Goal: Task Accomplishment & Management: Use online tool/utility

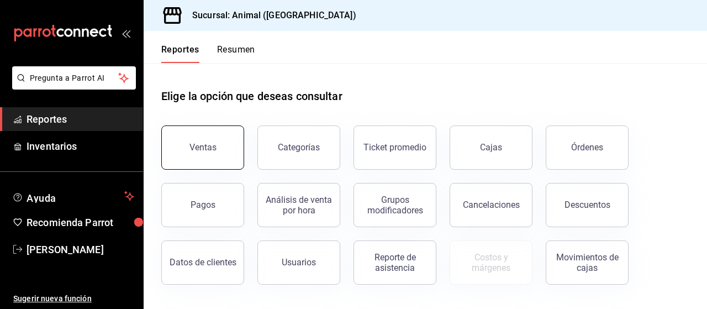
click at [217, 151] on button "Ventas" at bounding box center [202, 147] width 83 height 44
click at [217, 151] on html "Pregunta a Parrot AI Reportes Inventarios Ayuda Recomienda Parrot [PERSON_NAME]…" at bounding box center [353, 154] width 707 height 309
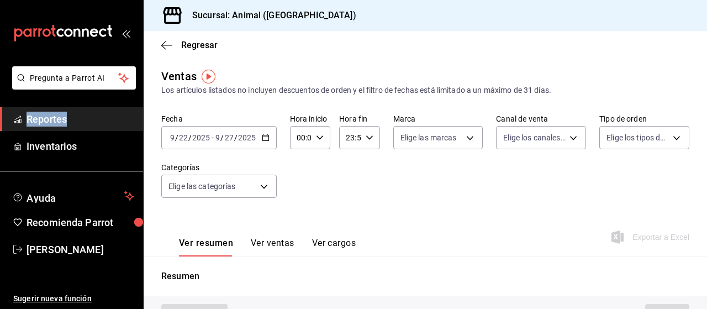
type input "PARROT,UBER_EATS,RAPPI,DIDI_FOOD,ONLINE"
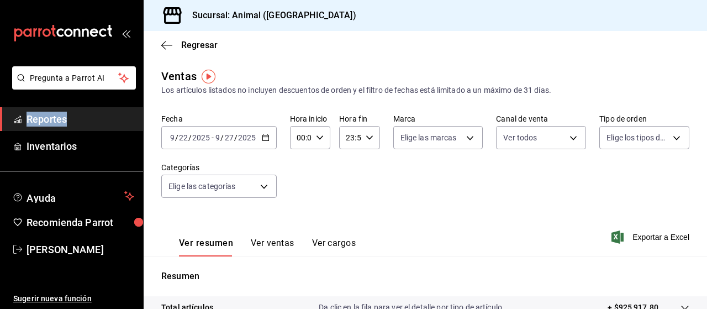
click at [264, 140] on icon "button" at bounding box center [266, 138] width 8 height 8
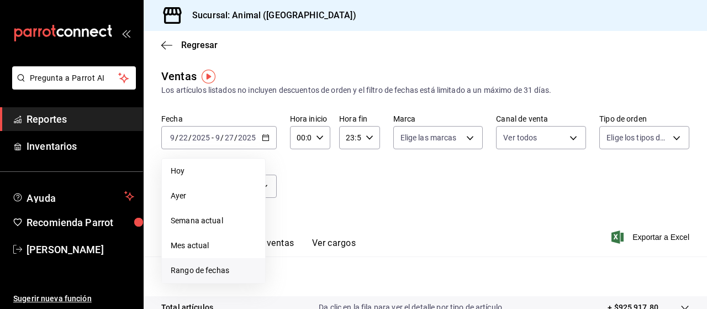
click at [196, 269] on span "Rango de fechas" at bounding box center [214, 271] width 86 height 12
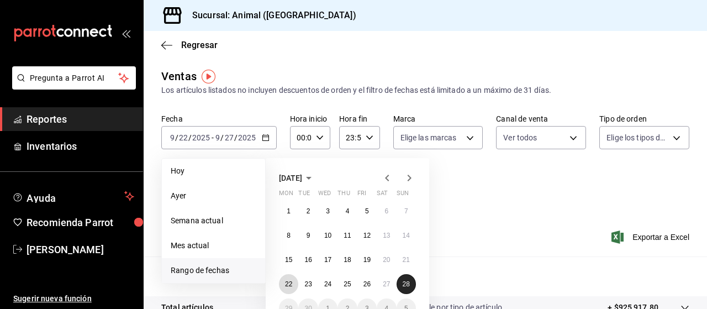
drag, startPoint x: 289, startPoint y: 284, endPoint x: 402, endPoint y: 286, distance: 113.2
click at [402, 286] on div "1 2 3 4 5 6 7 8 9 10 11 12 13 14 15 16 17 18 19 20 21 22 23 24 25 26 27 28 29 3…" at bounding box center [347, 259] width 137 height 117
drag, startPoint x: 402, startPoint y: 286, endPoint x: 293, endPoint y: 287, distance: 108.8
click at [293, 287] on div "1 2 3 4 5 6 7 8 9 10 11 12 13 14 15 16 17 18 19 20 21 22 23 24 25 26 27 28 29 3…" at bounding box center [347, 259] width 137 height 117
click at [293, 287] on button "22" at bounding box center [288, 284] width 19 height 20
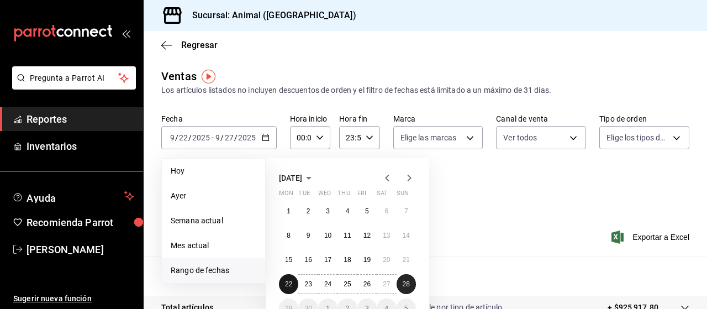
drag, startPoint x: 293, startPoint y: 287, endPoint x: 398, endPoint y: 286, distance: 105.0
click at [398, 286] on div "1 2 3 4 5 6 7 8 9 10 11 12 13 14 15 16 17 18 19 20 21 22 23 24 25 26 27 28 29 3…" at bounding box center [347, 259] width 137 height 117
click at [398, 286] on button "28" at bounding box center [406, 284] width 19 height 20
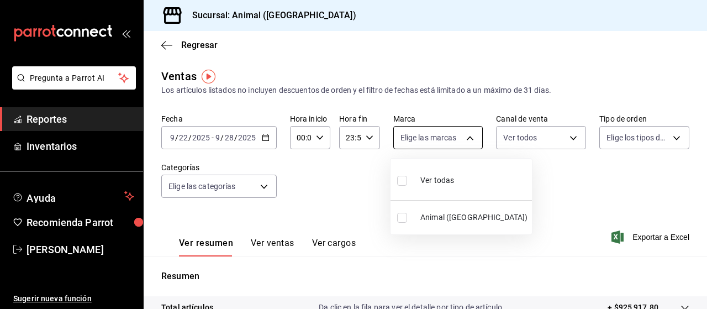
click at [465, 138] on body "Pregunta a Parrot AI Reportes Inventarios Ayuda Recomienda Parrot [PERSON_NAME]…" at bounding box center [353, 154] width 707 height 309
click at [441, 181] on span "Ver todas" at bounding box center [437, 181] width 34 height 12
type input "96838179-8fbb-4073-aae3-1789726318c8"
checkbox input "true"
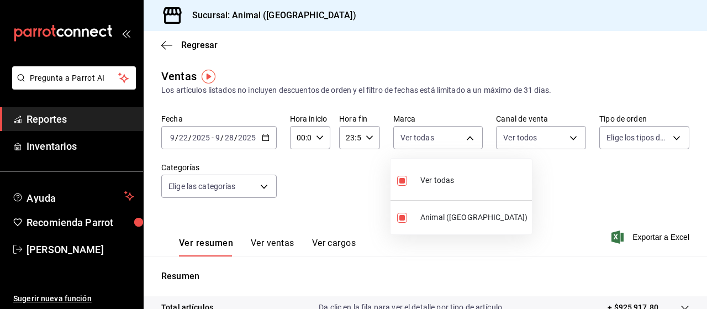
click at [667, 137] on div at bounding box center [353, 154] width 707 height 309
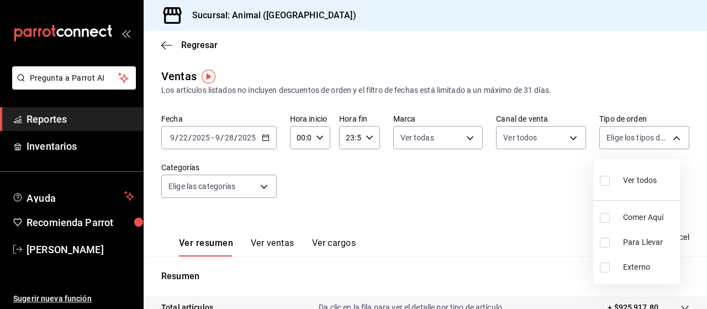
click at [667, 137] on body "Pregunta a Parrot AI Reportes Inventarios Ayuda Recomienda Parrot [PERSON_NAME]…" at bounding box center [353, 154] width 707 height 309
click at [645, 178] on span "Ver todos" at bounding box center [640, 181] width 34 height 12
type input "89cc3392-1a89-49ed-91c4-e66ea58282e1,025cf6ae-25b7-4698-bb98-3d77af74a196,EXTER…"
checkbox input "true"
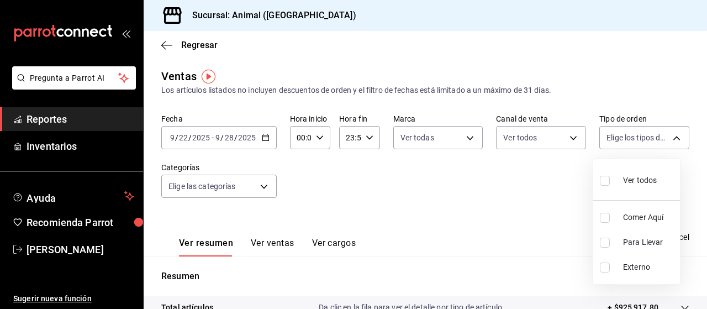
checkbox input "true"
click at [265, 184] on div at bounding box center [353, 154] width 707 height 309
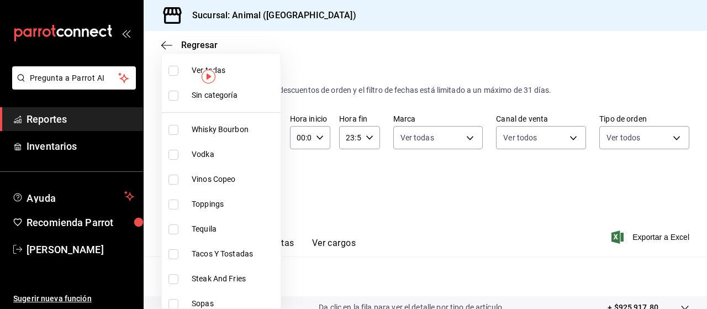
click at [262, 184] on body "Pregunta a Parrot AI Reportes Inventarios Ayuda Recomienda Parrot [PERSON_NAME]…" at bounding box center [353, 154] width 707 height 309
click at [226, 72] on span "Ver todas" at bounding box center [234, 71] width 85 height 12
type input "696422f3-042f-4992-a796-20cec1d2addd,ab2f2cdd-2d2d-455a-bd59-969ed93fbee5,5744a…"
checkbox input "true"
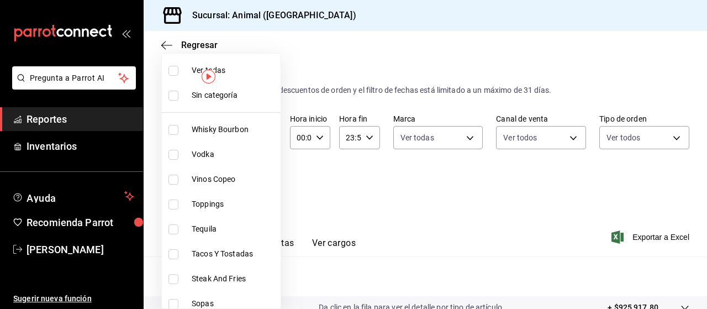
checkbox input "true"
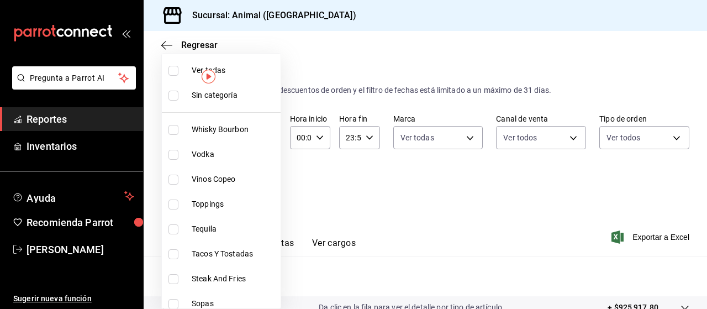
checkbox input "true"
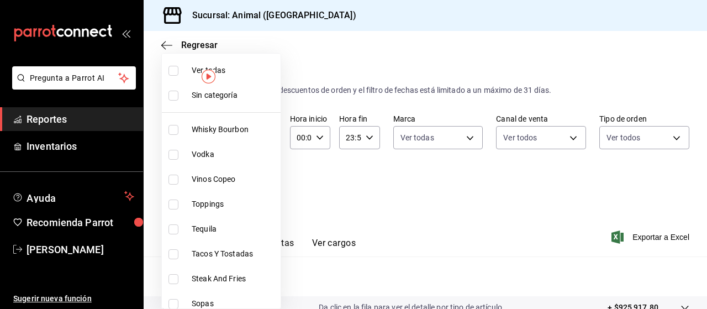
checkbox input "true"
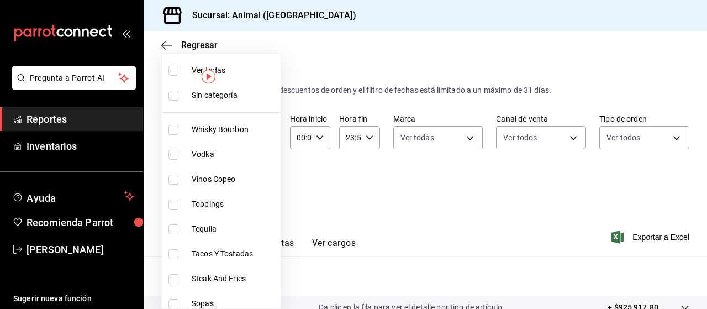
checkbox input "true"
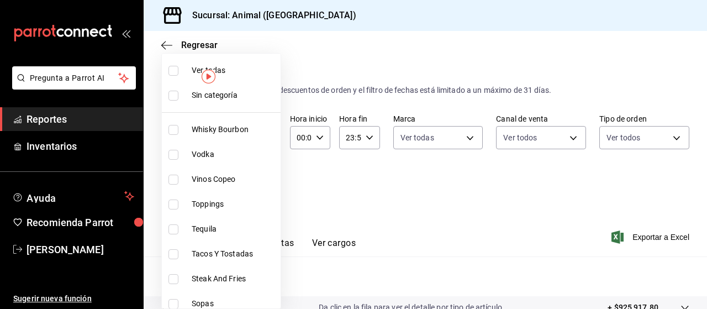
checkbox input "true"
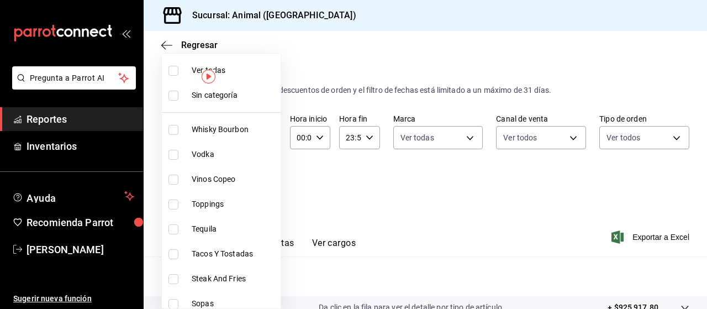
checkbox input "true"
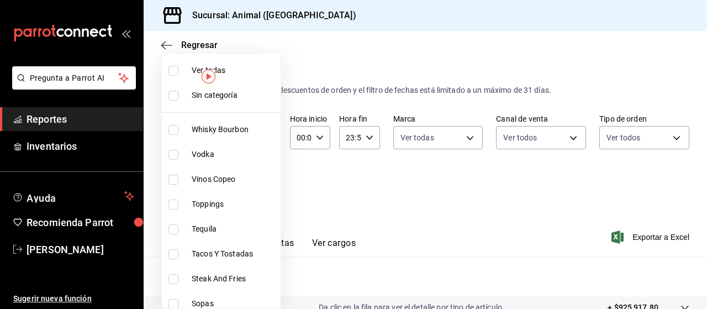
checkbox input "true"
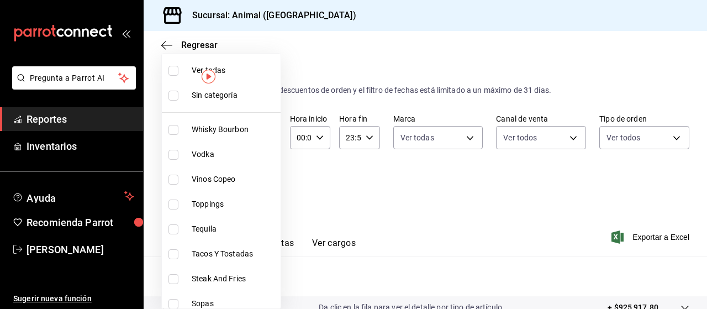
checkbox input "true"
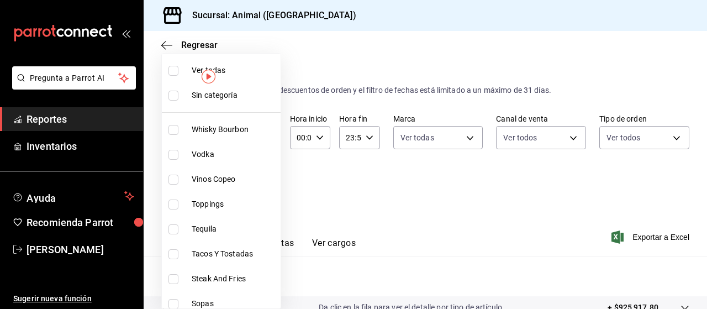
checkbox input "true"
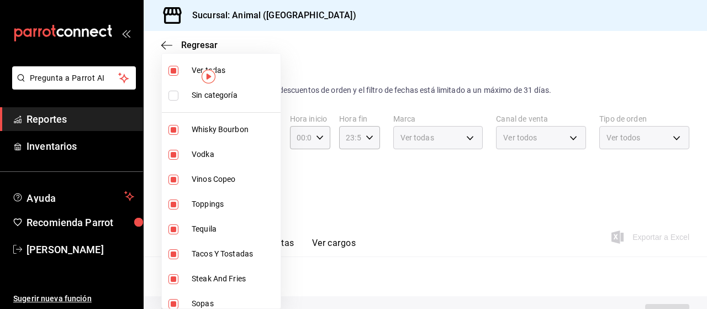
click at [380, 191] on div at bounding box center [353, 154] width 707 height 309
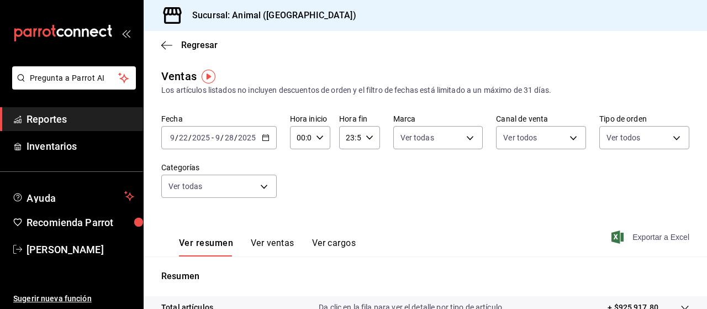
click at [632, 238] on span "Exportar a Excel" at bounding box center [652, 236] width 76 height 13
